Goal: Task Accomplishment & Management: Use online tool/utility

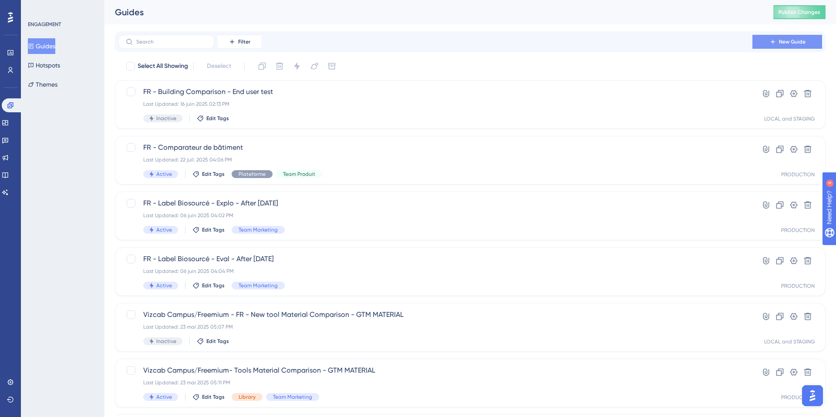
click at [791, 47] on button "New Guide" at bounding box center [788, 42] width 70 height 14
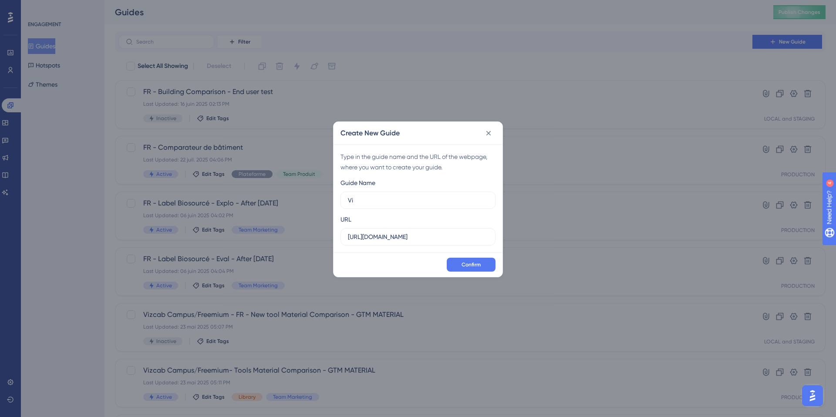
type input "V"
click at [488, 131] on icon at bounding box center [488, 133] width 9 height 9
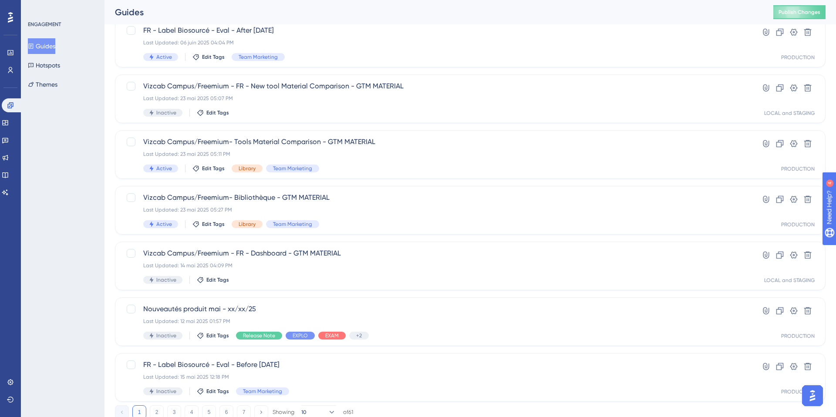
scroll to position [259, 0]
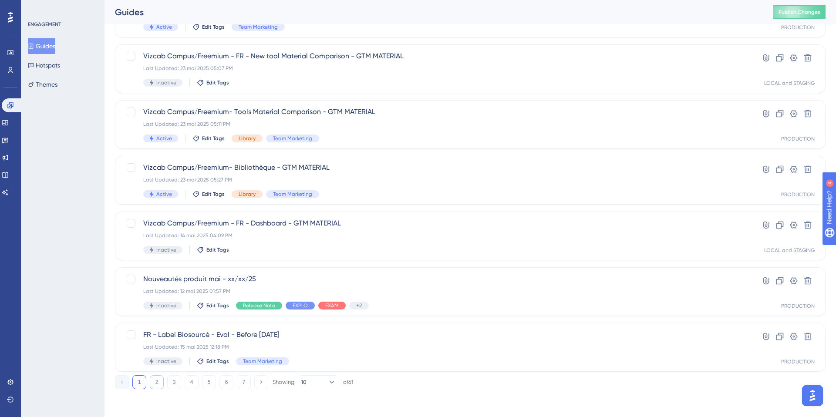
click at [158, 382] on button "2" at bounding box center [157, 382] width 14 height 14
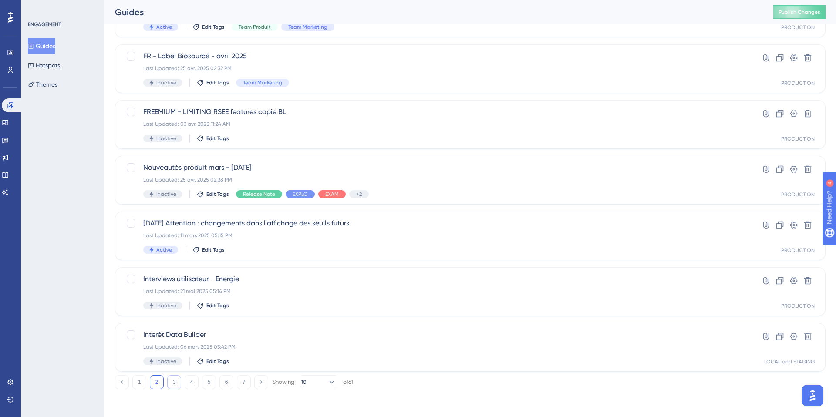
click at [173, 383] on button "3" at bounding box center [174, 382] width 14 height 14
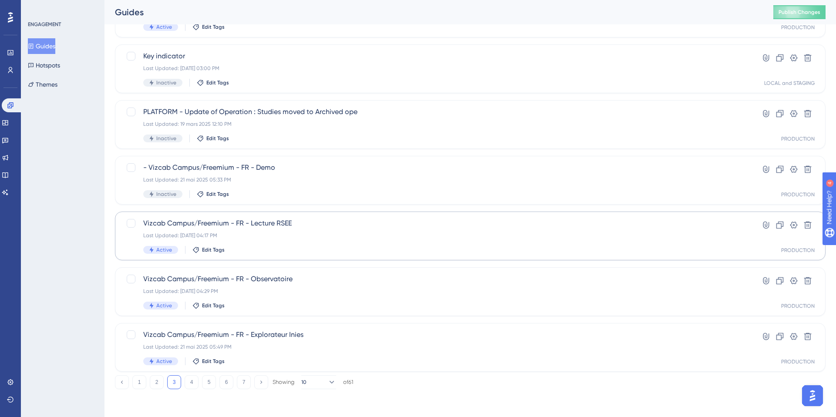
scroll to position [0, 0]
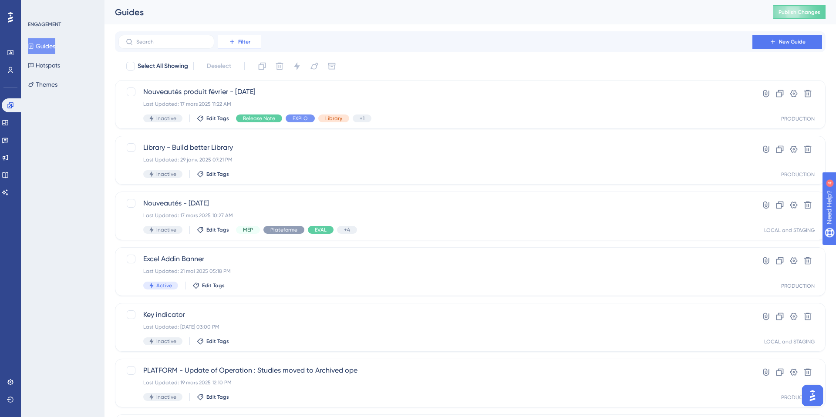
click at [242, 44] on span "Filter" at bounding box center [244, 41] width 12 height 7
click at [237, 114] on span "Status" at bounding box center [239, 119] width 18 height 10
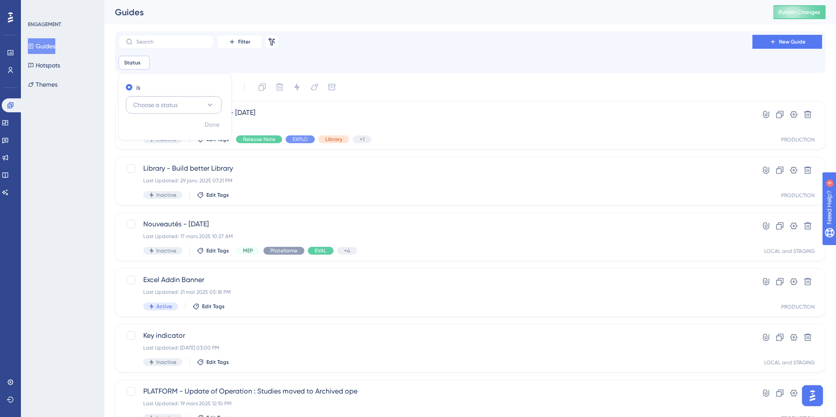
click at [183, 98] on button "Choose a status" at bounding box center [174, 104] width 96 height 17
click at [159, 131] on div "Active Active" at bounding box center [174, 131] width 71 height 17
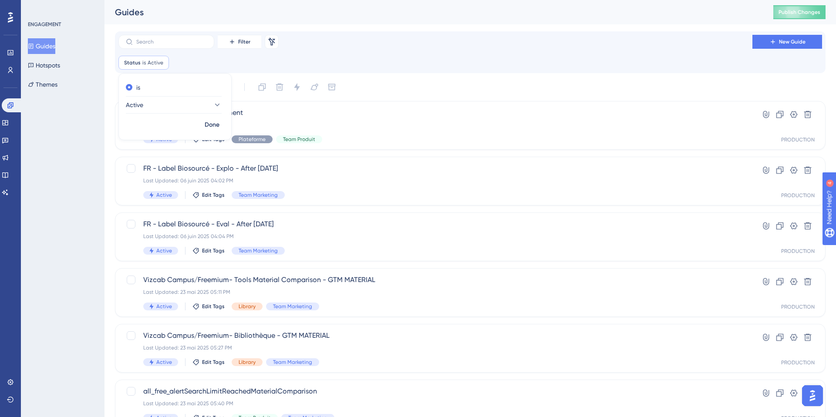
click at [433, 74] on div "Filter Remove Filters New Guide Status is Active Active Remove is Active Done S…" at bounding box center [470, 350] width 711 height 638
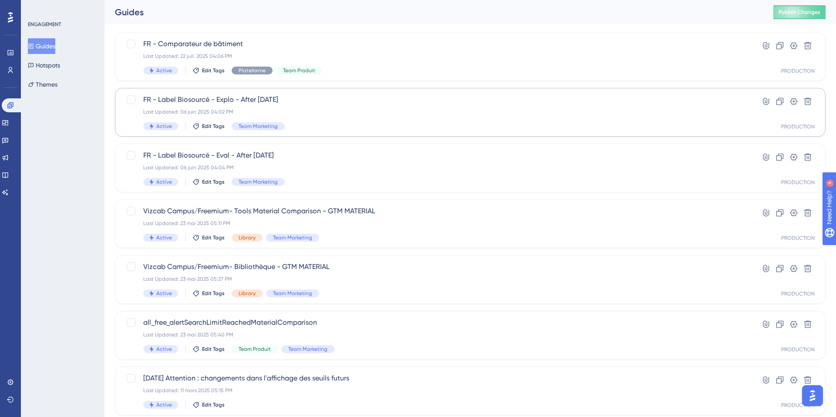
scroll to position [280, 0]
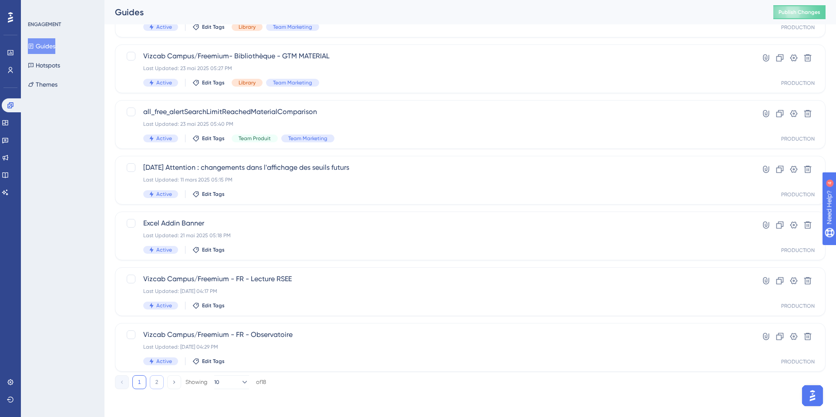
click at [156, 385] on button "2" at bounding box center [157, 382] width 14 height 14
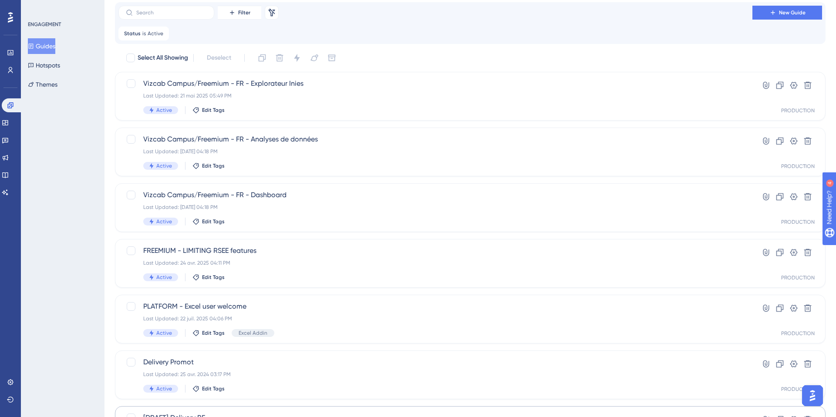
scroll to position [0, 0]
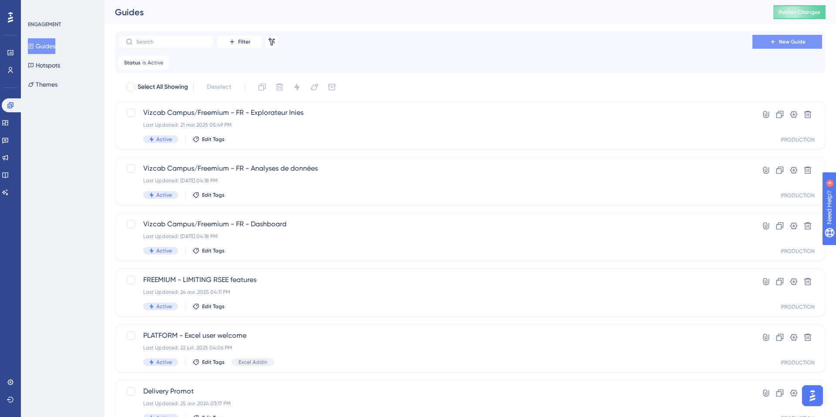
click at [794, 44] on span "New Guide" at bounding box center [792, 41] width 27 height 7
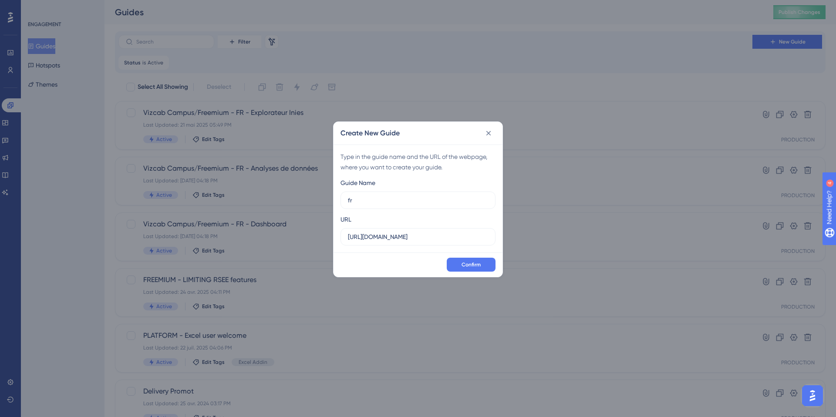
type input "f"
type input "inter_free_firstOnboardingStep"
click at [470, 264] on span "Confirm" at bounding box center [471, 264] width 19 height 7
